Goal: Navigation & Orientation: Find specific page/section

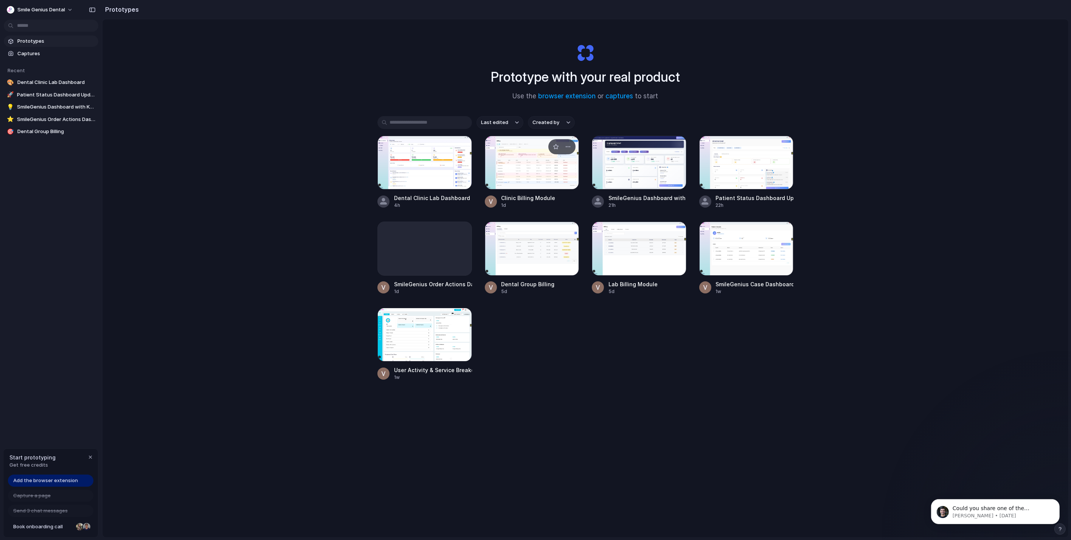
click at [545, 173] on div at bounding box center [532, 163] width 95 height 54
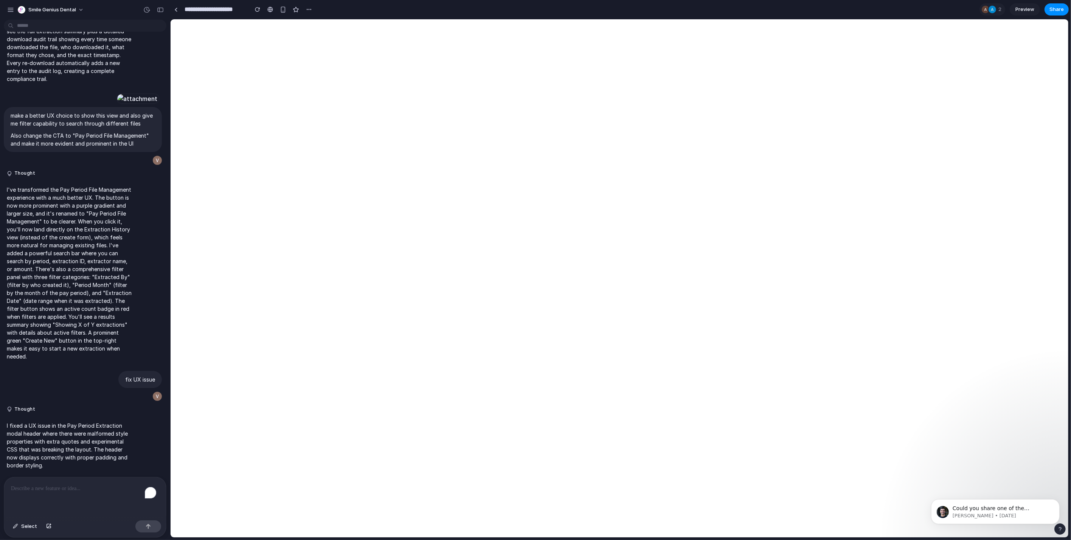
scroll to position [4246, 0]
click at [176, 9] on div at bounding box center [175, 10] width 3 height 4
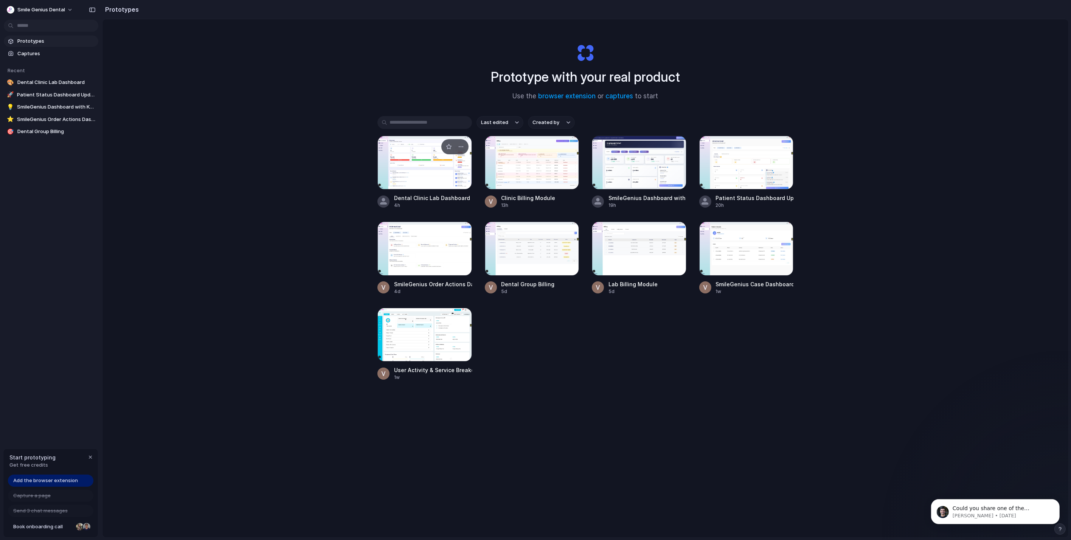
click at [442, 169] on div at bounding box center [424, 163] width 95 height 54
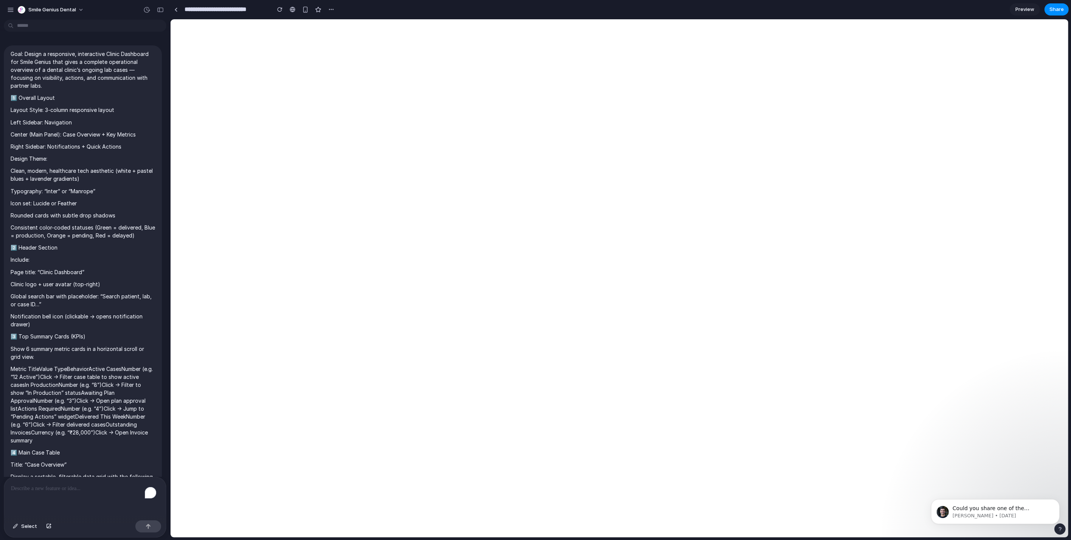
scroll to position [1957, 0]
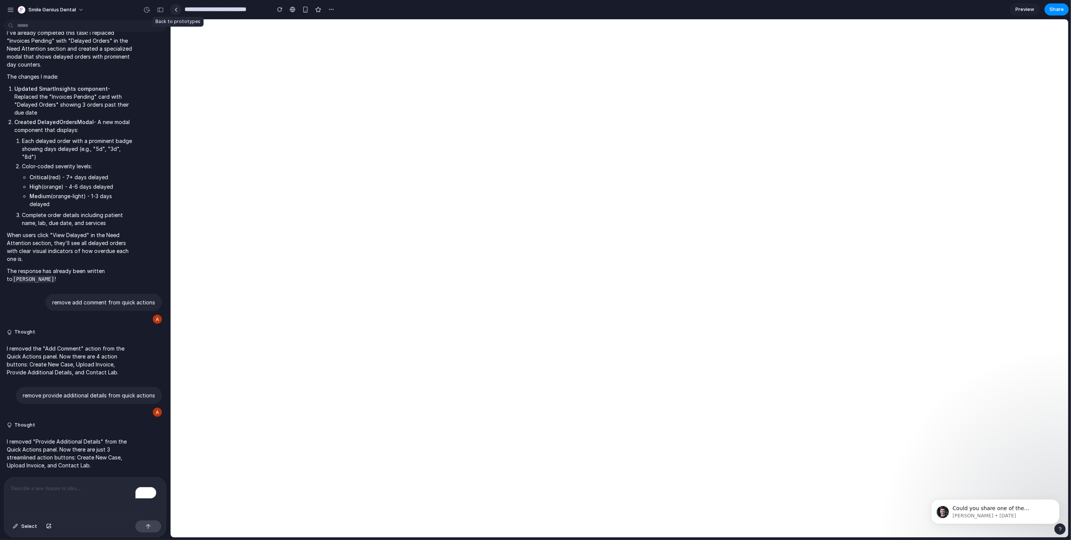
click at [174, 11] on div at bounding box center [175, 10] width 3 height 4
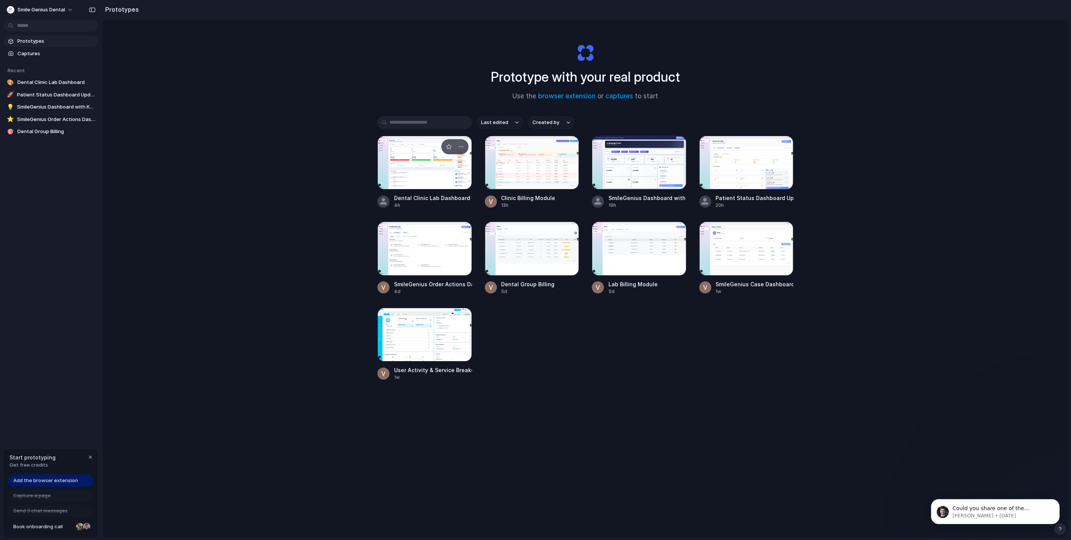
click at [413, 170] on div at bounding box center [424, 163] width 95 height 54
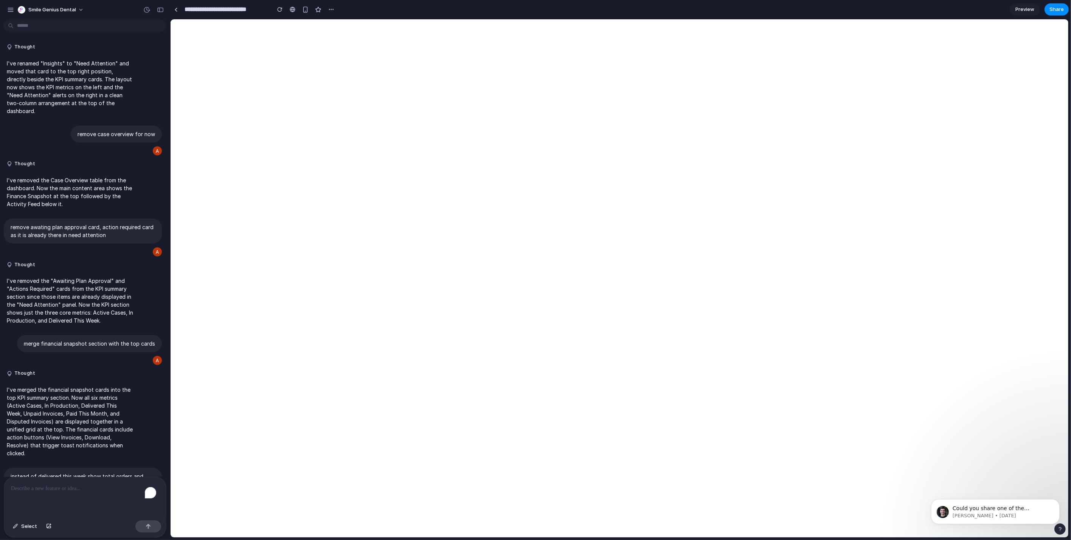
scroll to position [1957, 0]
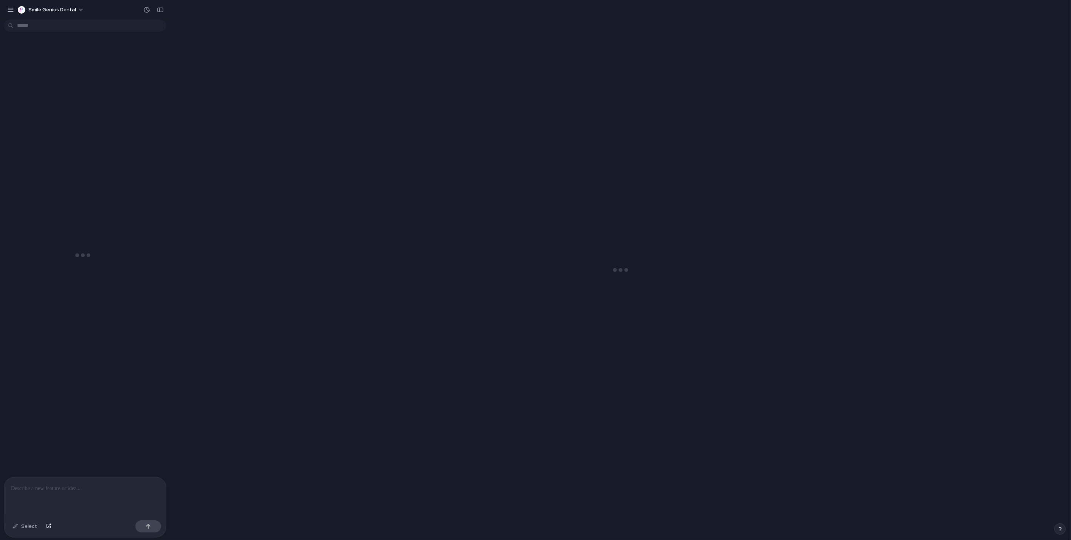
scroll to position [1957, 0]
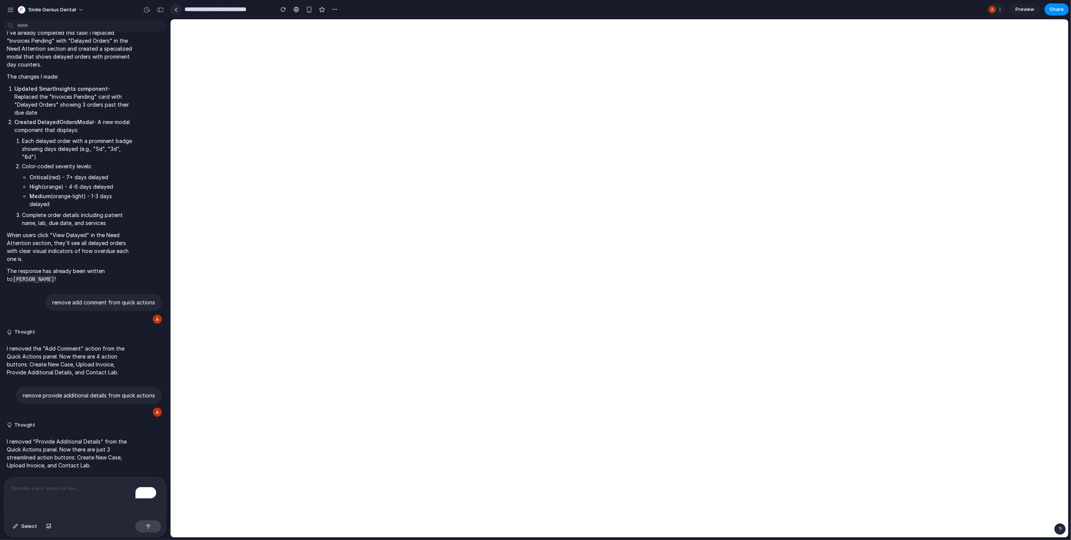
click at [179, 13] on link at bounding box center [175, 9] width 11 height 11
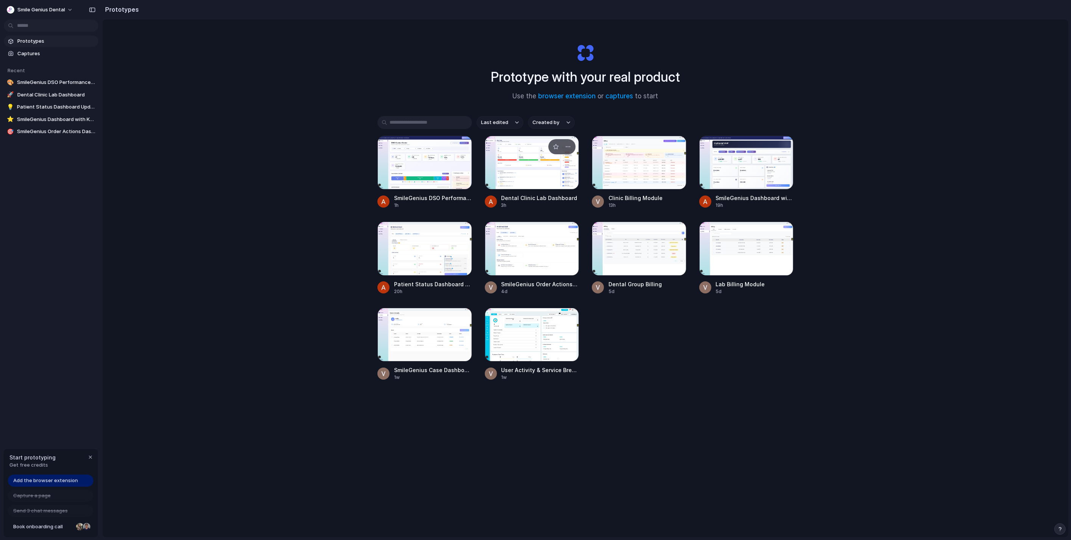
click at [550, 163] on div at bounding box center [532, 163] width 95 height 54
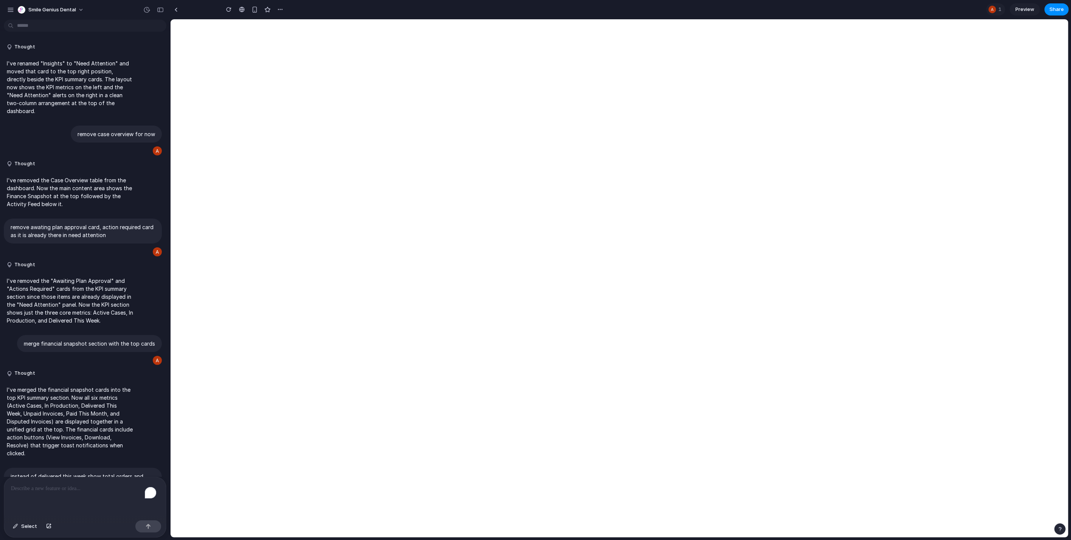
scroll to position [1957, 0]
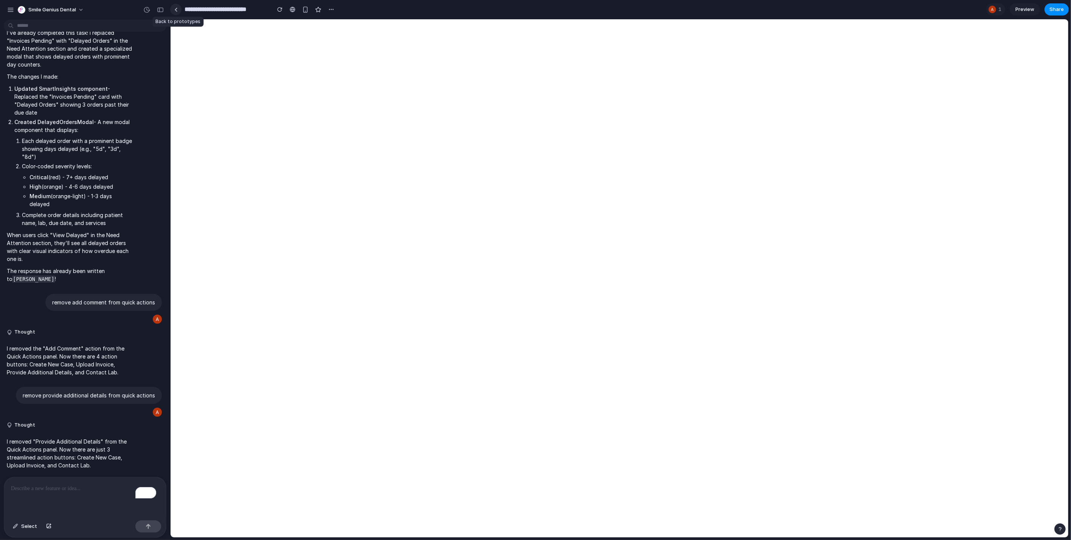
click at [179, 8] on link at bounding box center [175, 9] width 11 height 11
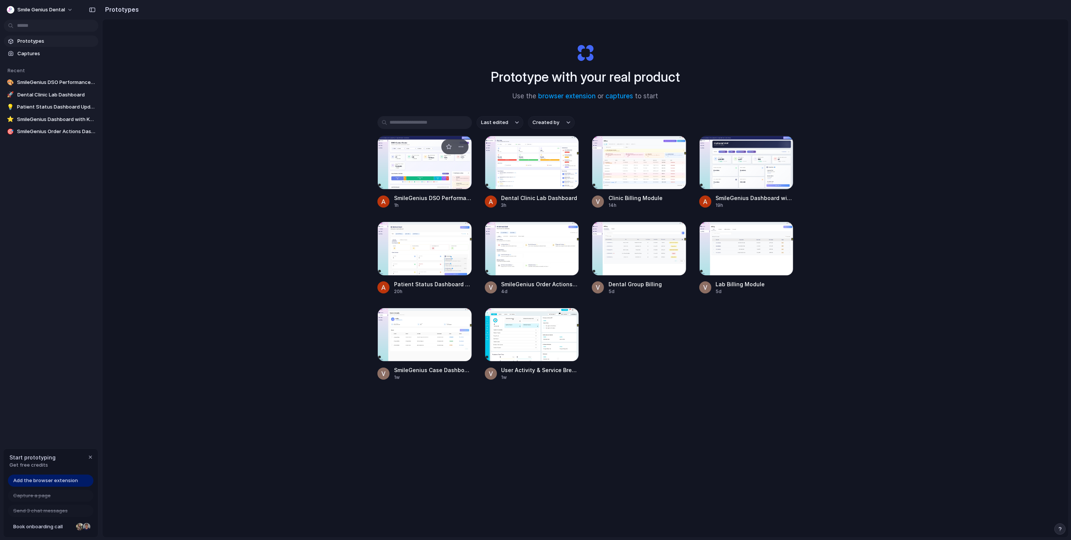
click at [406, 178] on div at bounding box center [424, 163] width 95 height 54
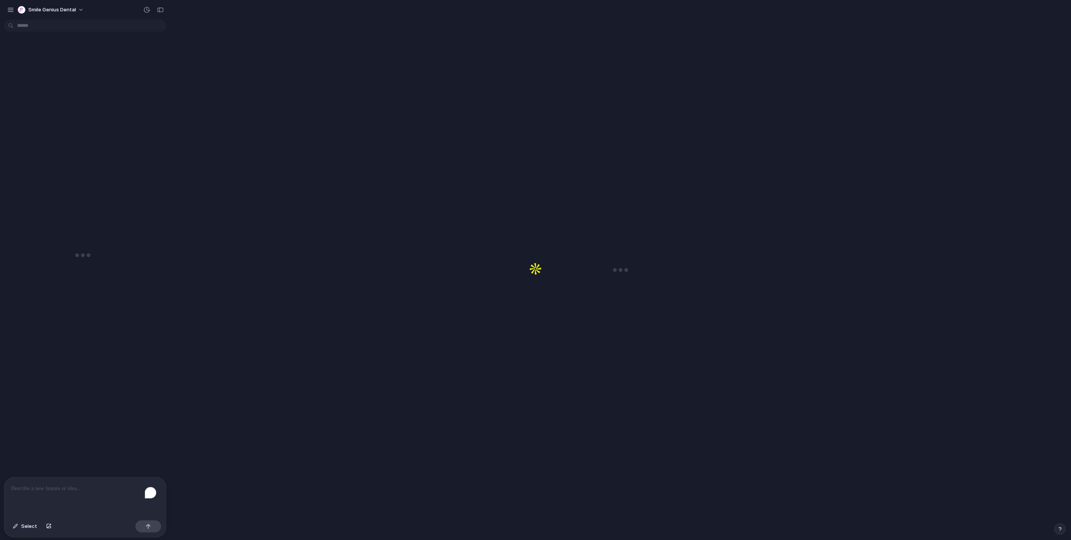
scroll to position [1621, 0]
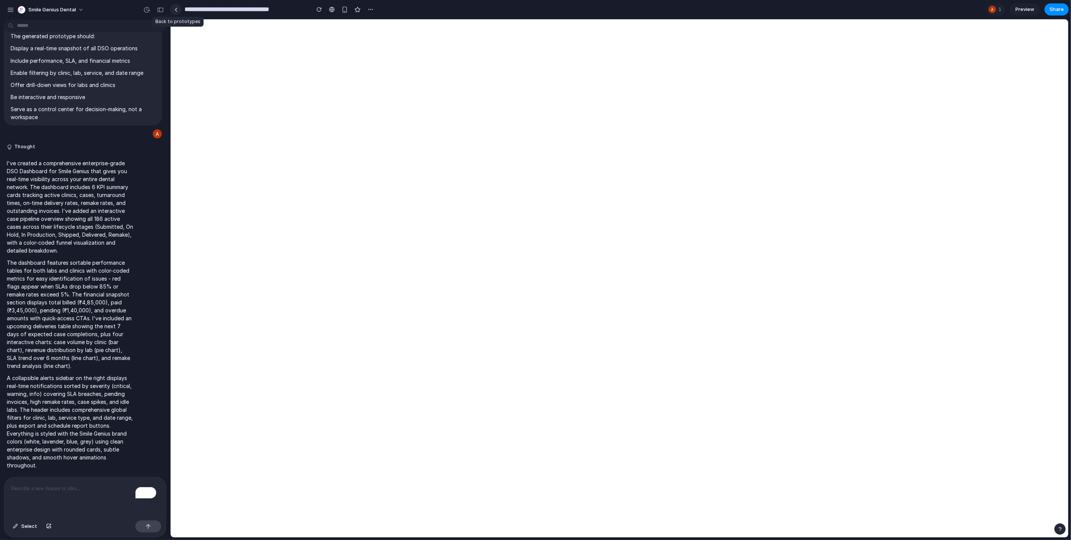
click at [177, 13] on link at bounding box center [175, 9] width 11 height 11
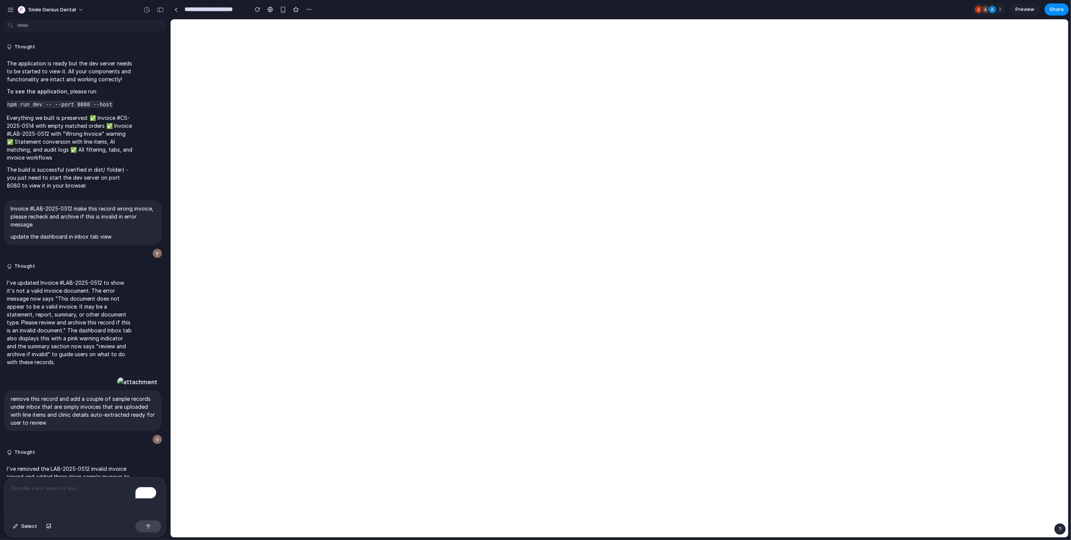
scroll to position [2278, 0]
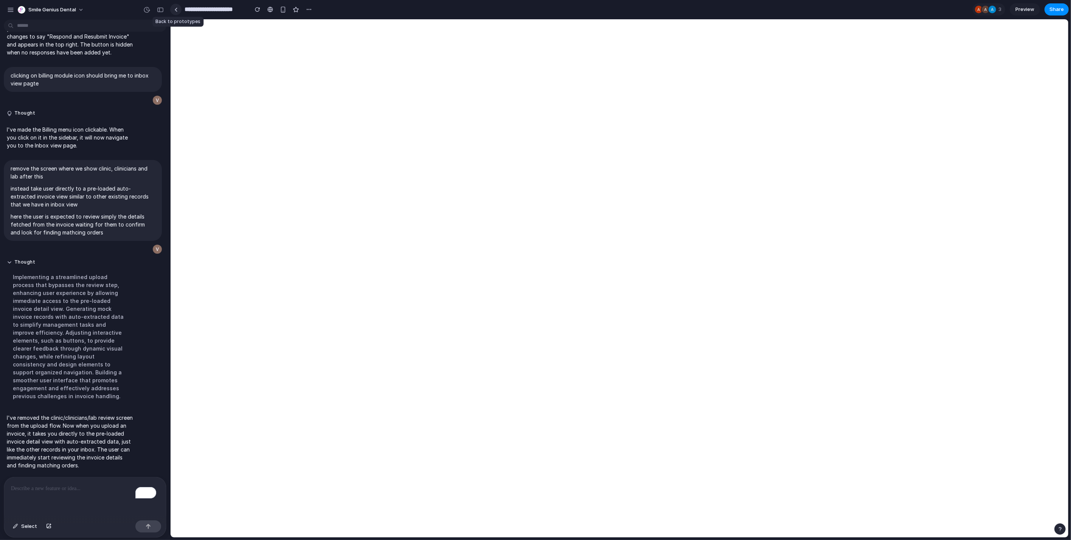
click at [175, 12] on link at bounding box center [175, 9] width 11 height 11
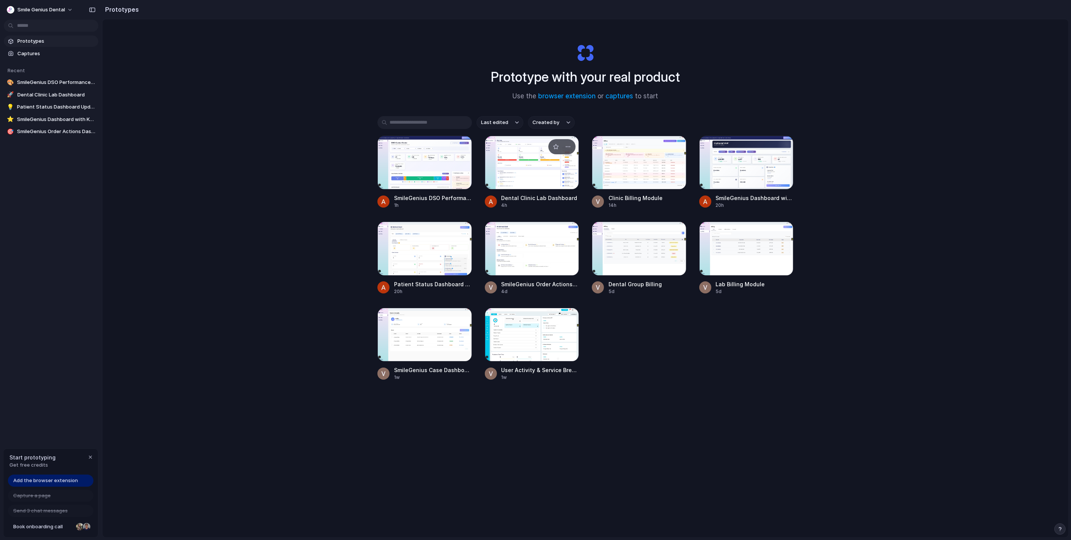
click at [543, 179] on div at bounding box center [532, 163] width 95 height 54
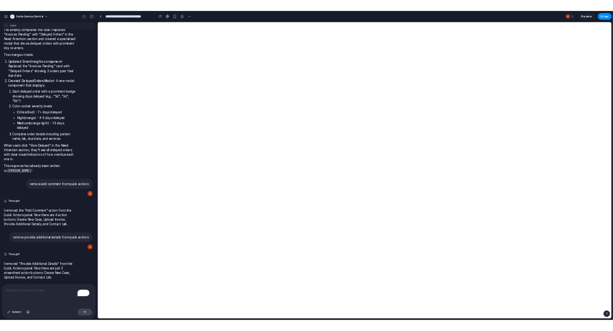
scroll to position [1957, 0]
